Goal: Participate in discussion: Engage in conversation with other users on a specific topic

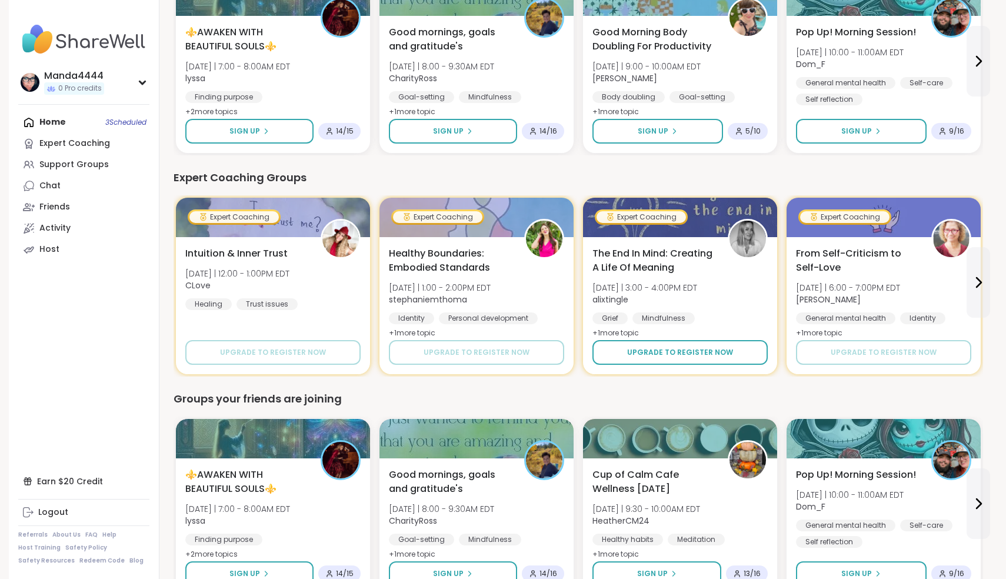
scroll to position [673, 0]
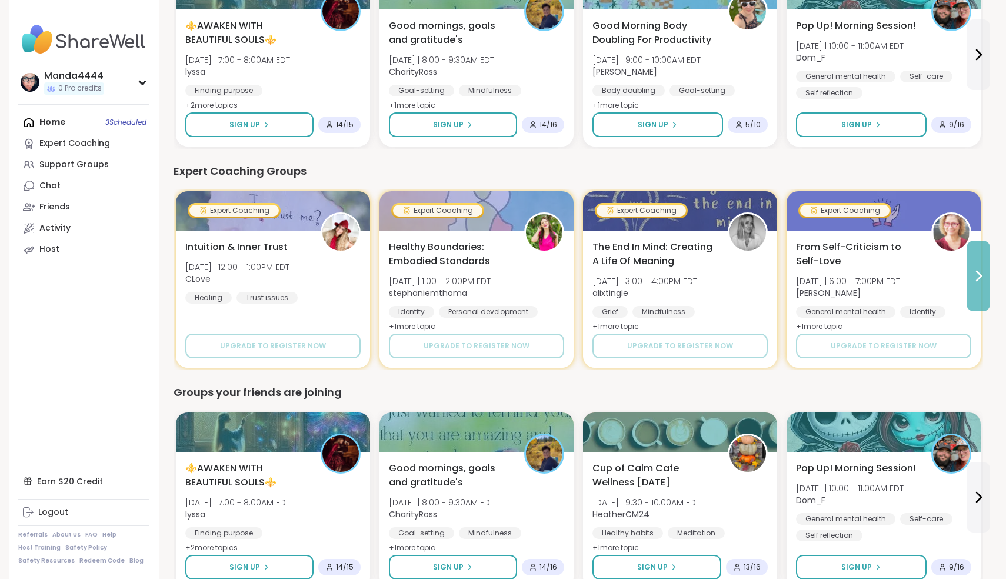
click at [980, 285] on button at bounding box center [979, 276] width 24 height 71
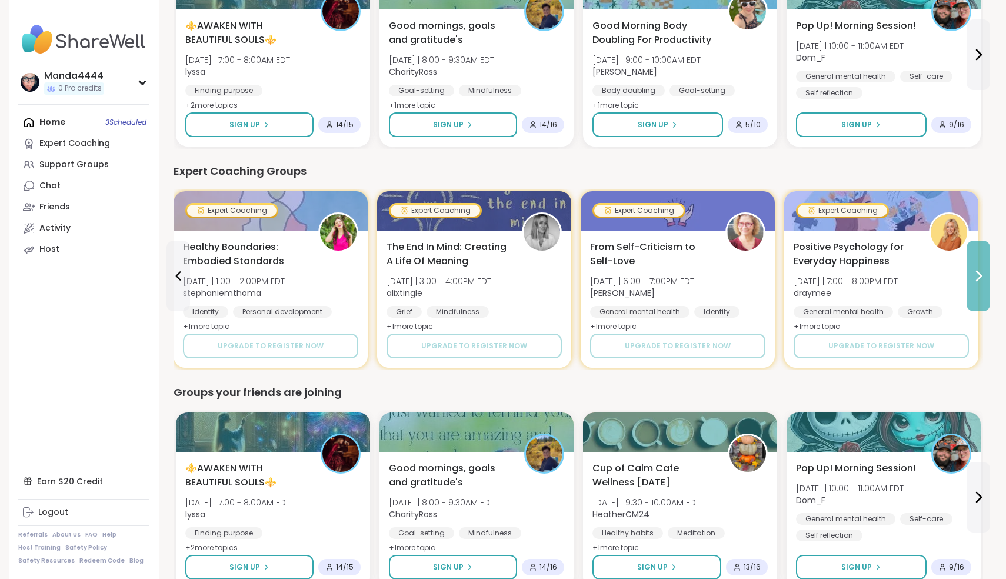
click at [980, 285] on button at bounding box center [979, 276] width 24 height 71
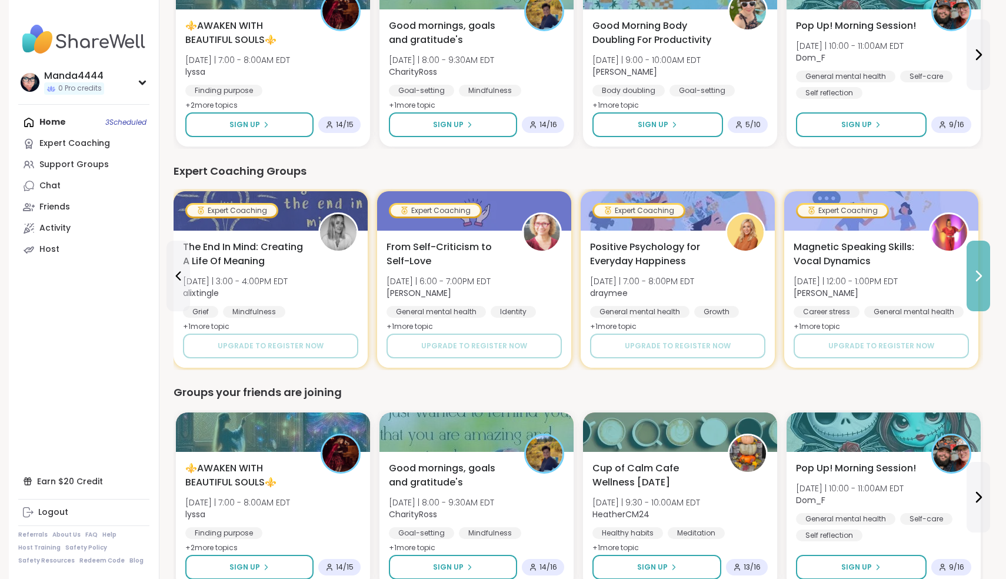
click at [980, 285] on button at bounding box center [979, 276] width 24 height 71
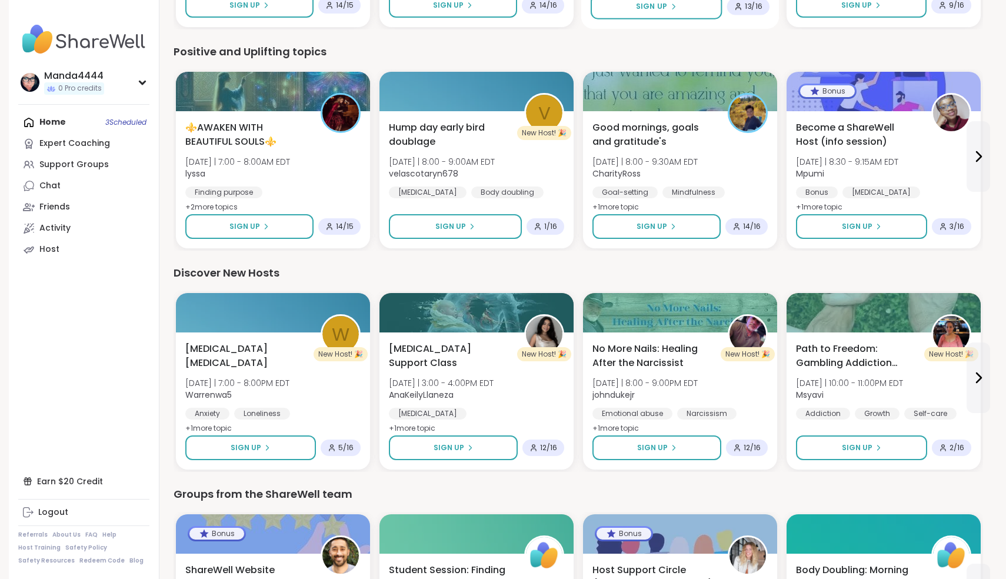
scroll to position [1236, 0]
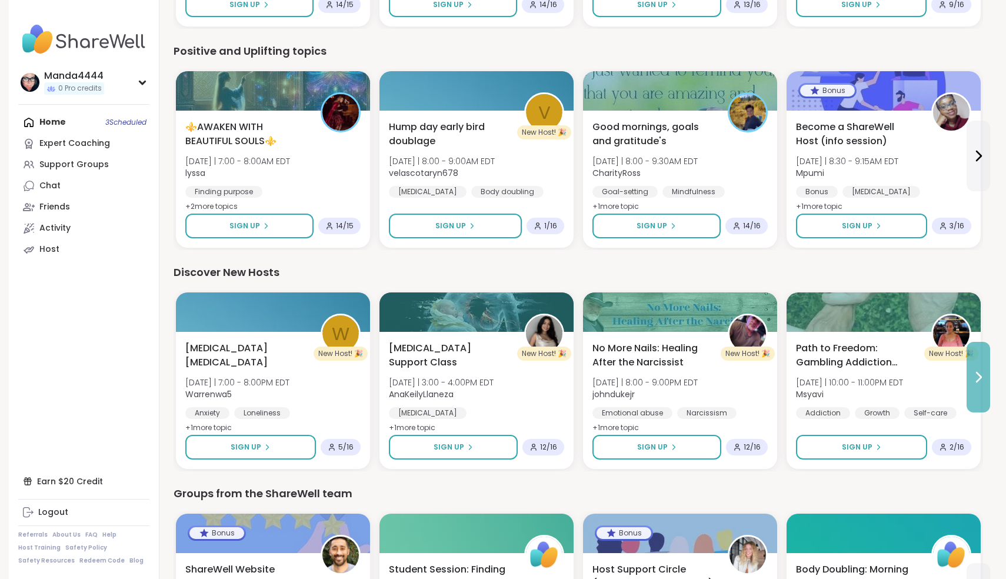
click at [979, 381] on icon at bounding box center [979, 377] width 5 height 9
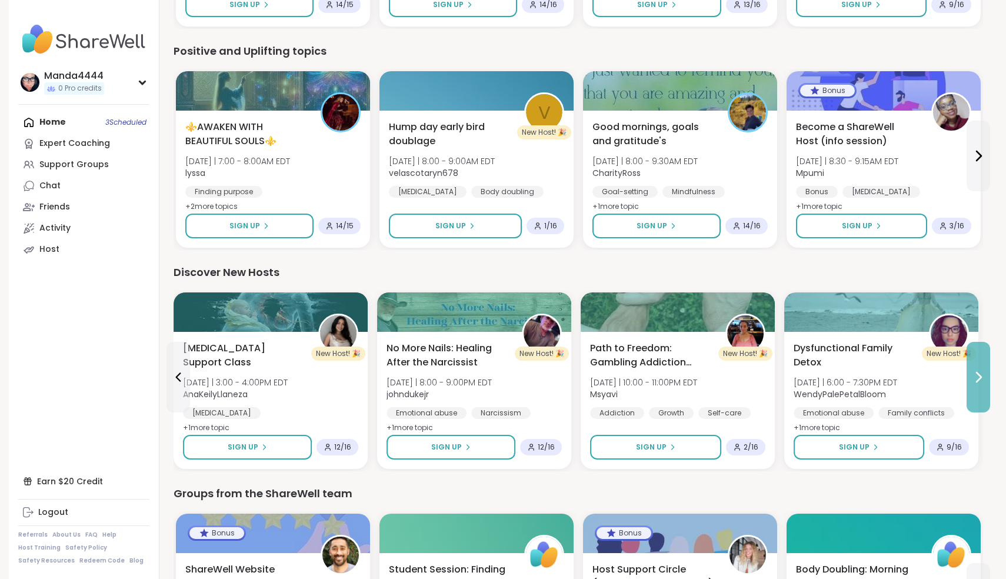
click at [979, 381] on icon at bounding box center [979, 377] width 5 height 9
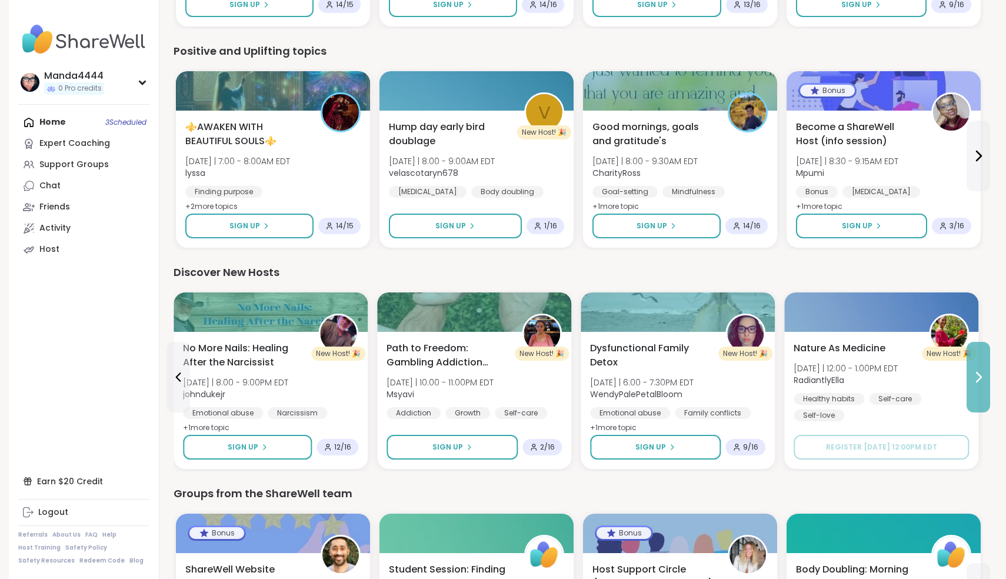
click at [979, 381] on icon at bounding box center [979, 377] width 5 height 9
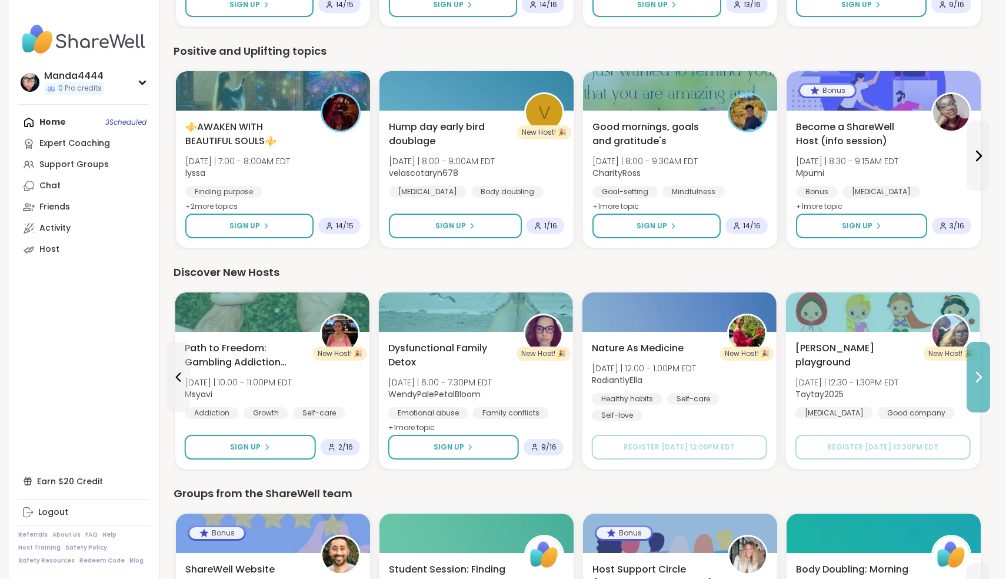
click at [979, 381] on icon at bounding box center [979, 377] width 5 height 9
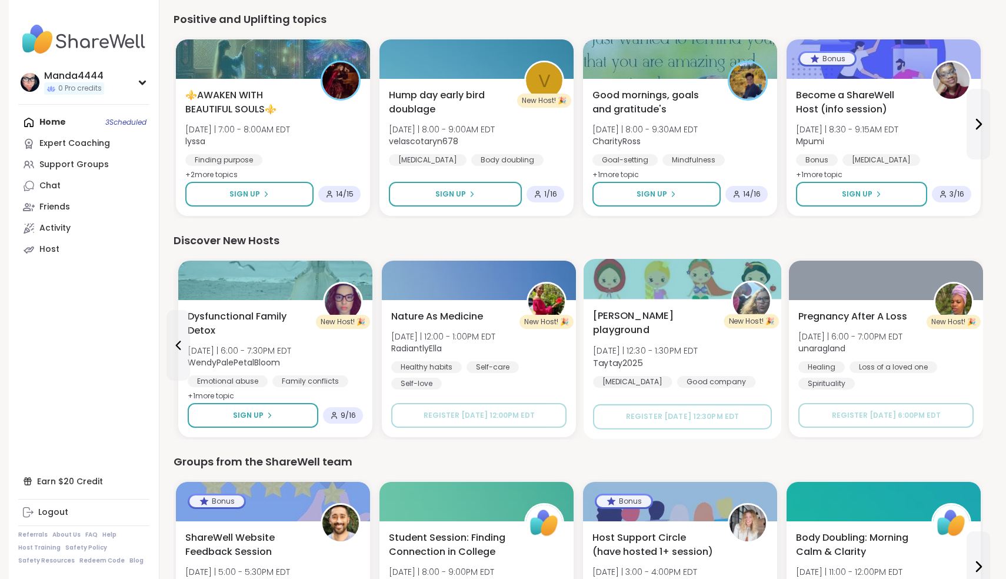
scroll to position [1269, 0]
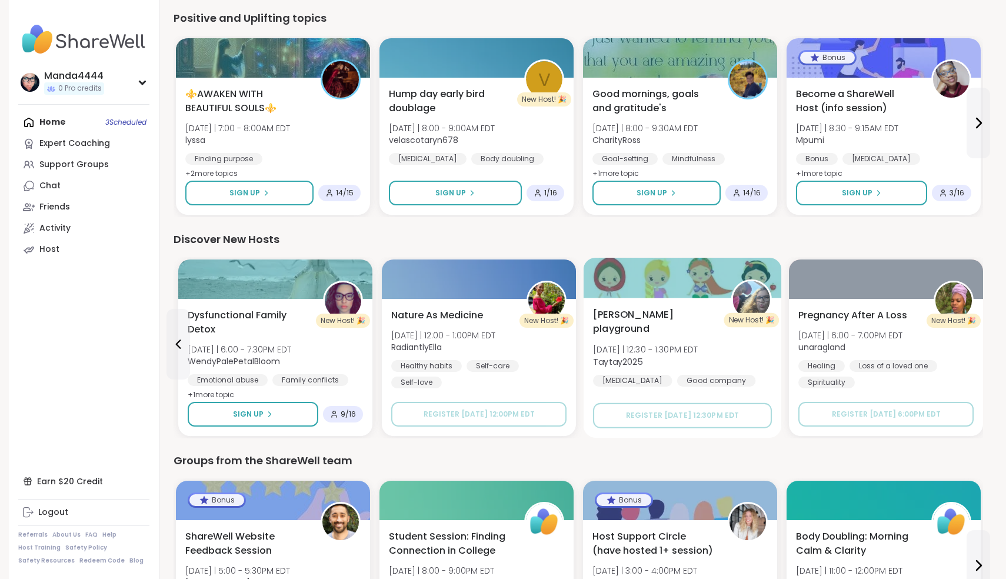
click at [654, 309] on span "[PERSON_NAME] playground" at bounding box center [655, 322] width 125 height 29
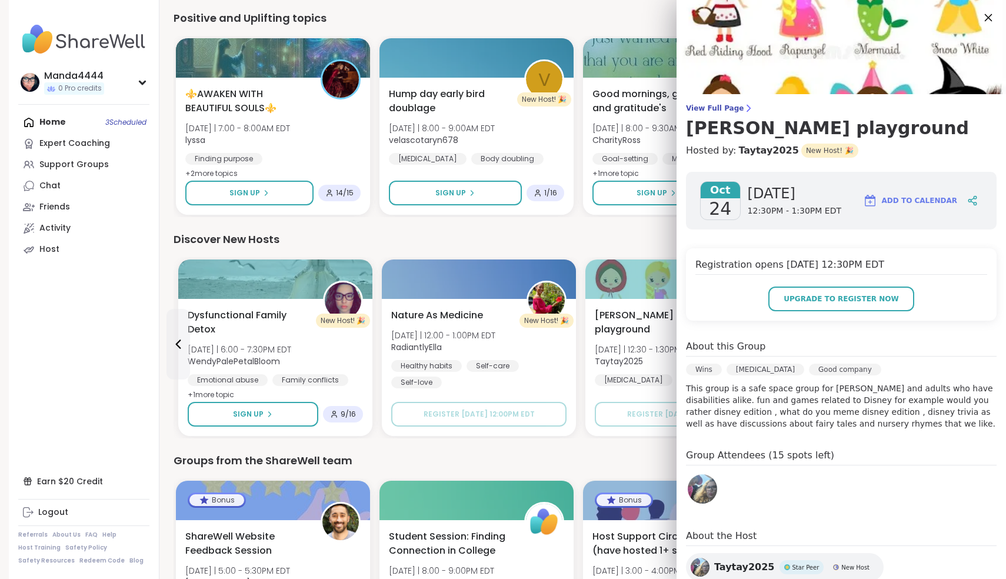
click at [986, 19] on icon at bounding box center [988, 17] width 15 height 15
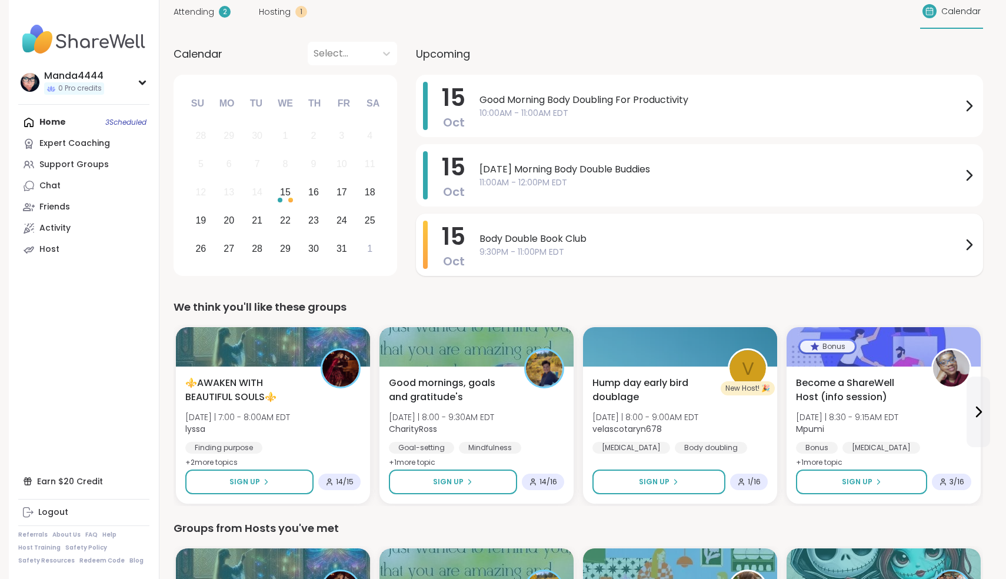
scroll to position [96, 0]
